Goal: Navigation & Orientation: Understand site structure

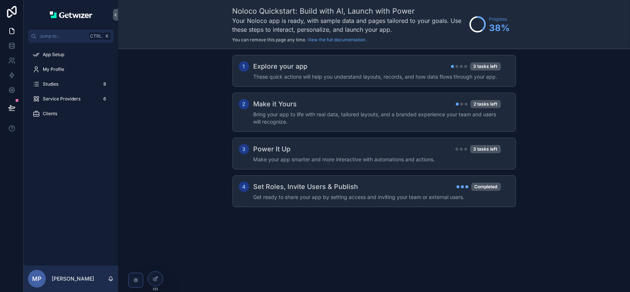
click at [182, 88] on div "1 Explore your app 3 tasks left These quick actions will help you understand la…" at bounding box center [374, 138] width 512 height 179
